Goal: Check status: Check status

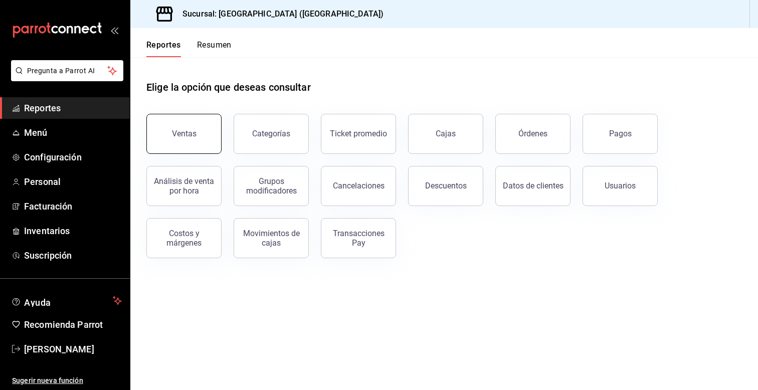
click at [184, 147] on button "Ventas" at bounding box center [183, 134] width 75 height 40
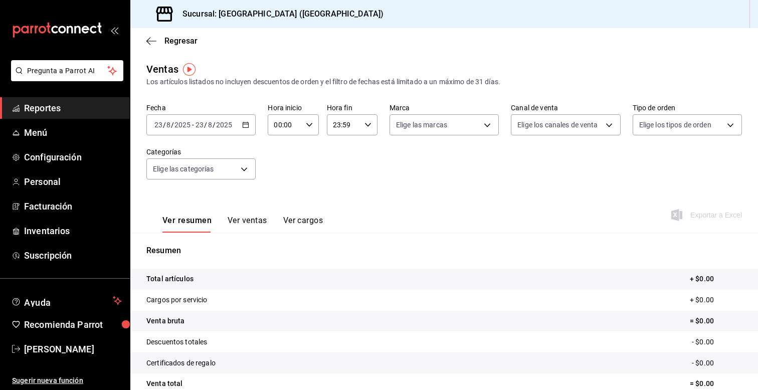
click at [246, 124] on \(Stroke\) "button" at bounding box center [246, 124] width 6 height 1
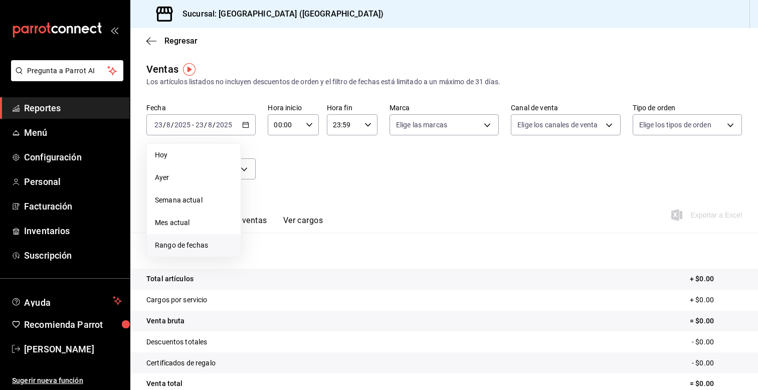
click at [194, 242] on span "Rango de fechas" at bounding box center [194, 245] width 78 height 11
click at [319, 255] on button "21" at bounding box center [315, 258] width 18 height 18
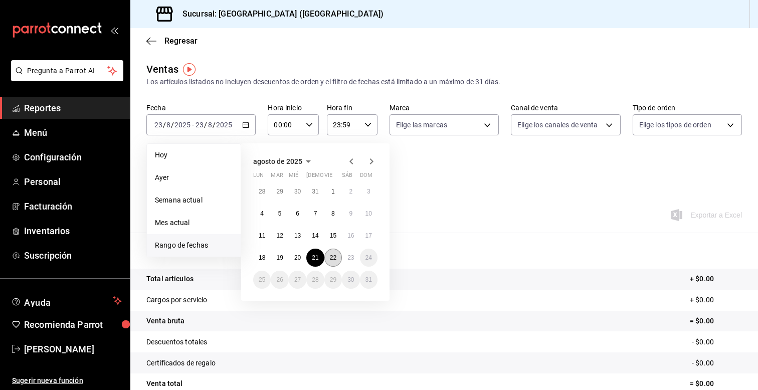
click at [334, 257] on abbr "22" at bounding box center [333, 257] width 7 height 7
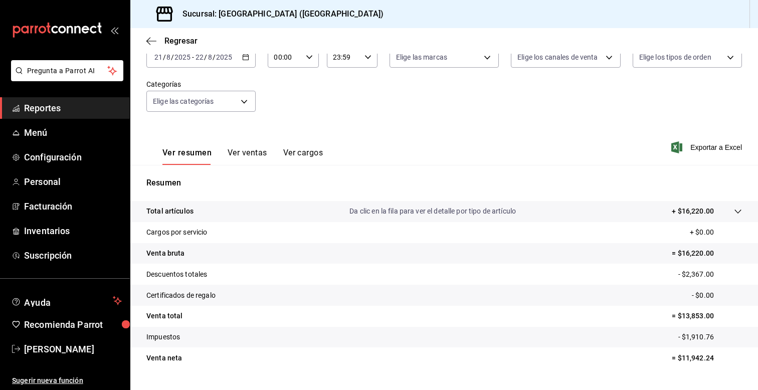
scroll to position [90, 0]
